Goal: Transaction & Acquisition: Purchase product/service

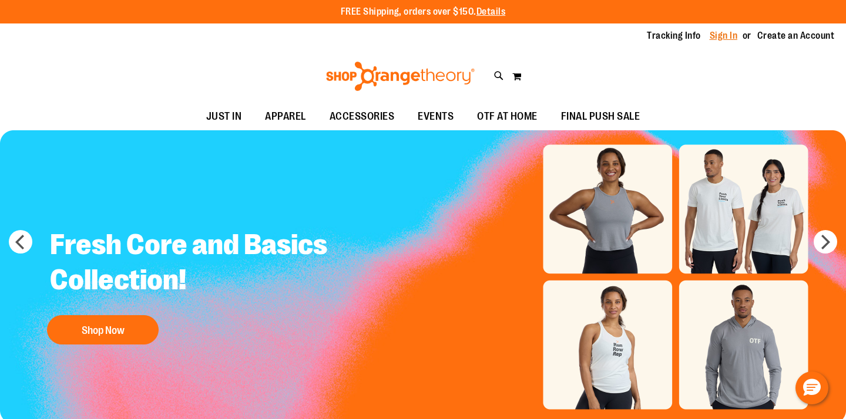
click at [731, 38] on link "Sign In" at bounding box center [724, 35] width 28 height 13
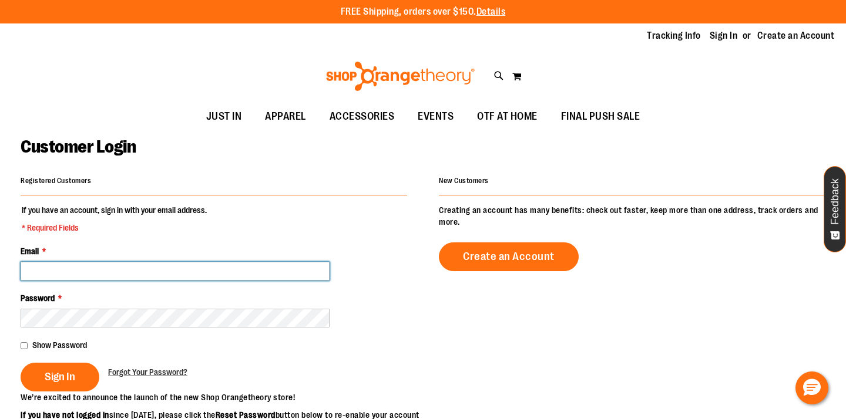
type input "**********"
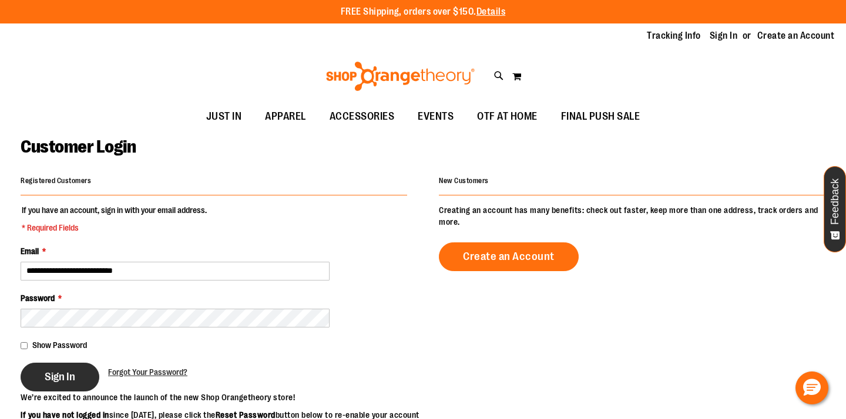
click at [61, 388] on button "Sign In" at bounding box center [60, 377] width 79 height 29
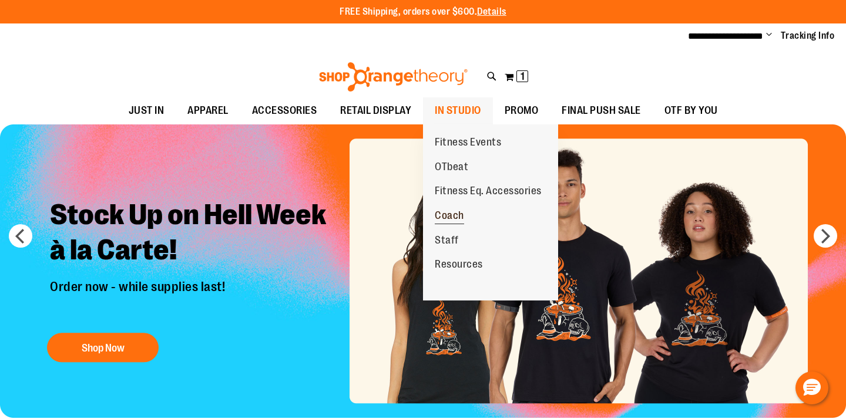
click at [457, 212] on span "Coach" at bounding box center [449, 217] width 29 height 15
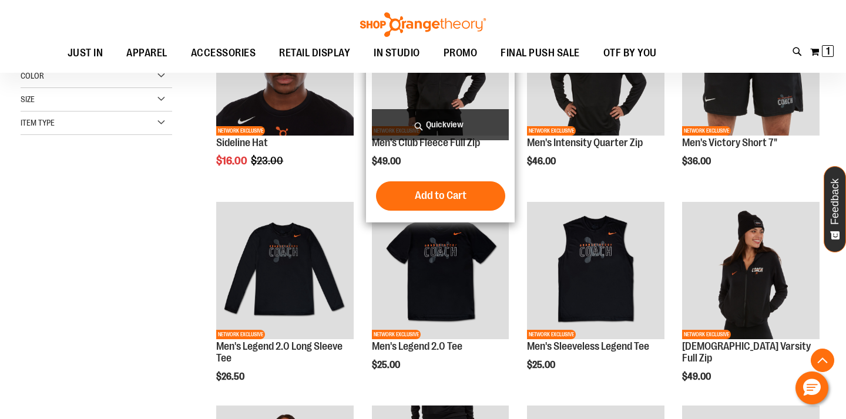
scroll to position [240, 0]
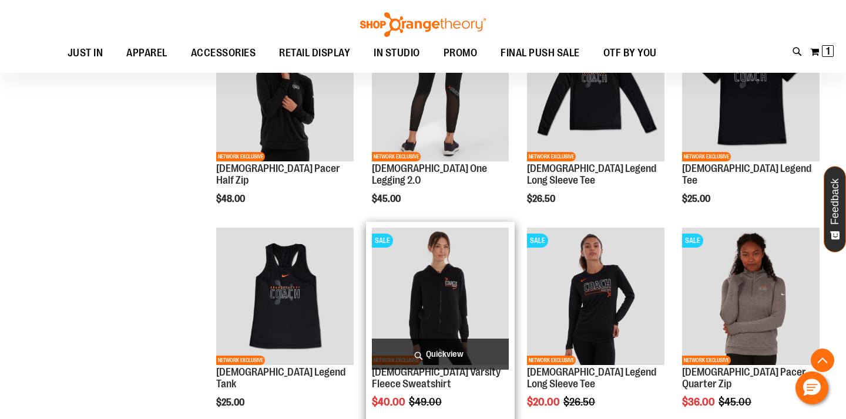
scroll to position [642, 0]
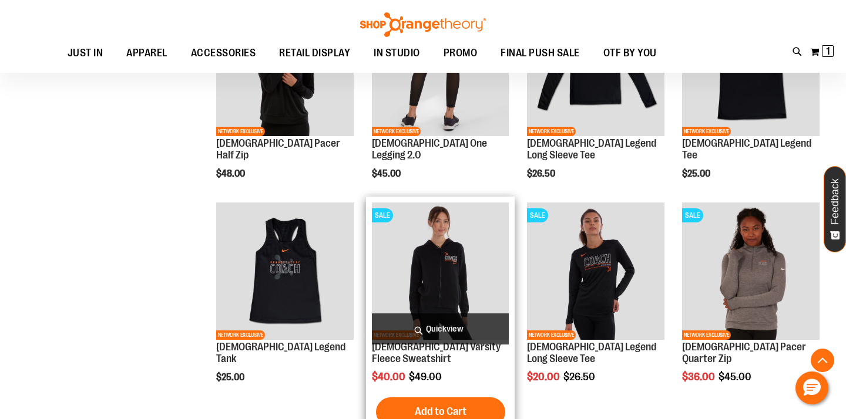
click at [455, 289] on img "product" at bounding box center [440, 271] width 137 height 137
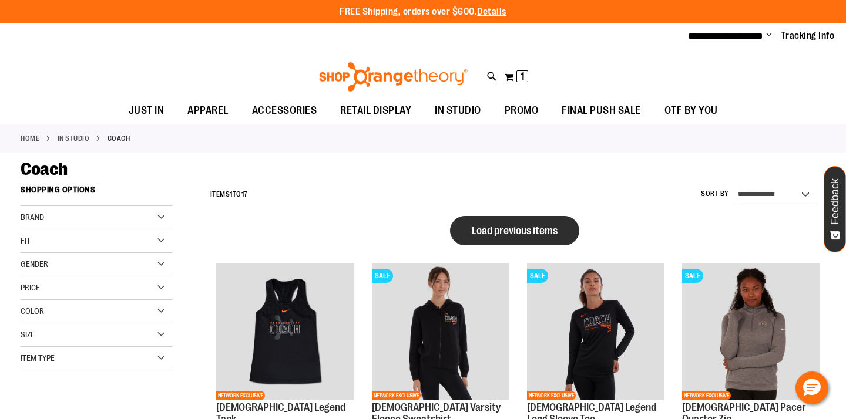
click at [550, 240] on button "Load previous items" at bounding box center [514, 230] width 129 height 29
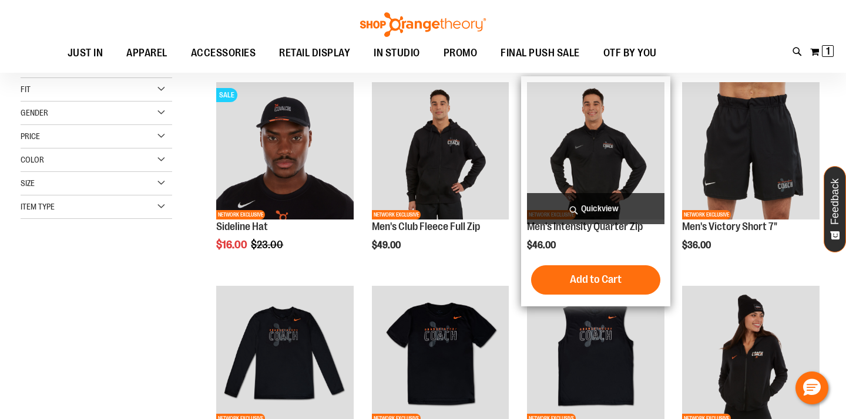
scroll to position [72, 0]
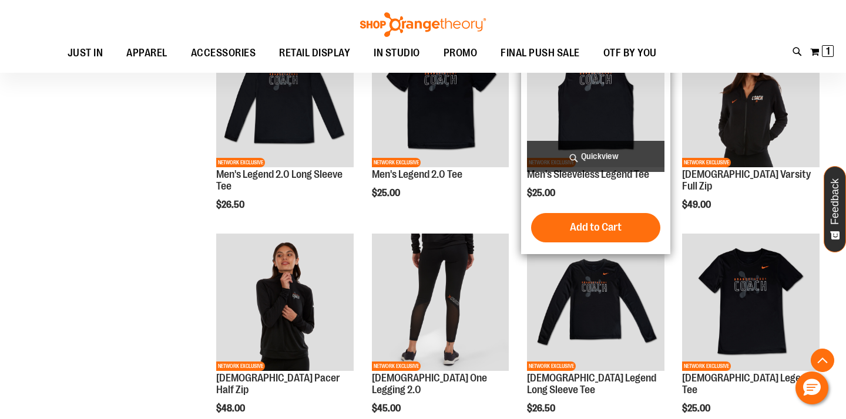
scroll to position [308, 0]
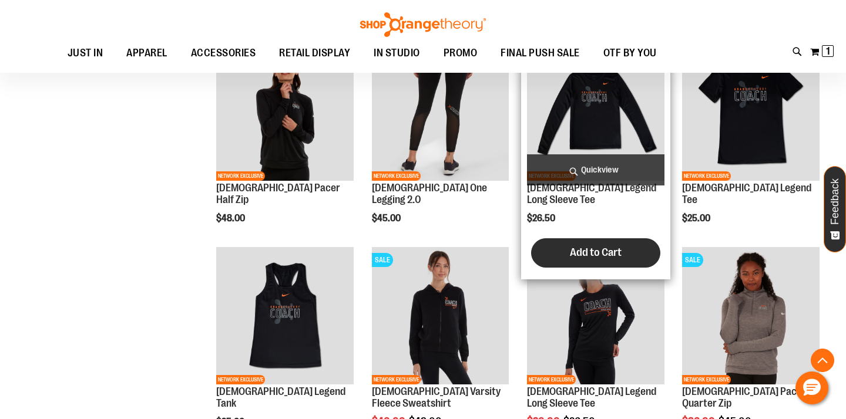
scroll to position [477, 0]
